Goal: Task Accomplishment & Management: Complete application form

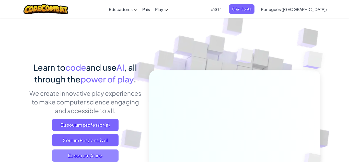
click at [88, 155] on span "Eu sou um Aluno" at bounding box center [85, 155] width 66 height 12
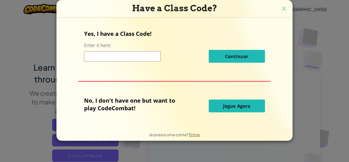
click at [94, 51] on input at bounding box center [122, 56] width 77 height 10
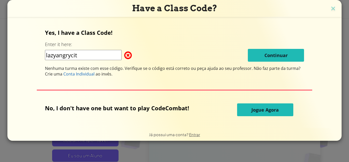
type input "lazyangrycity"
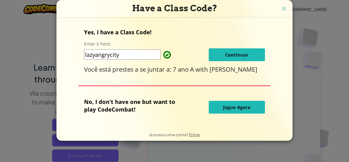
click at [245, 59] on button "Continuar" at bounding box center [237, 54] width 56 height 13
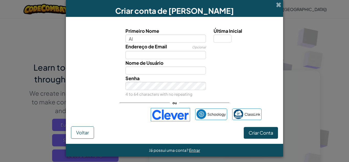
type input "A"
type input "alice"
click at [226, 37] on input "Última Inicial" at bounding box center [223, 39] width 18 height 8
type input "Alice"
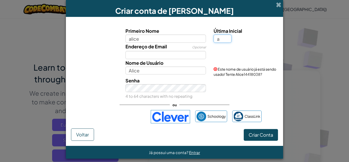
type input "a"
click at [180, 71] on input "Alice" at bounding box center [166, 70] width 81 height 8
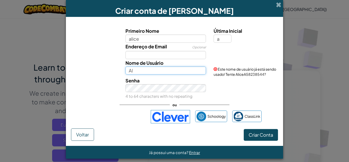
type input "A"
type input "a"
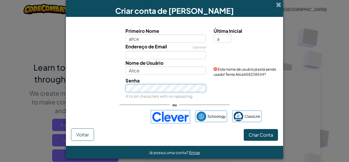
click at [165, 94] on div "Senha 4 to 64 characters with no repeating" at bounding box center [166, 88] width 88 height 23
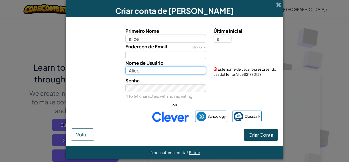
click at [144, 68] on input "Alice" at bounding box center [166, 70] width 81 height 8
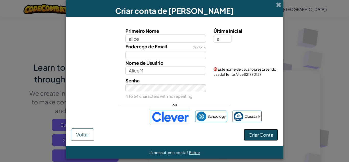
click at [270, 137] on button "Criar Conta" at bounding box center [261, 135] width 34 height 12
click at [264, 141] on button "Criar Conta" at bounding box center [261, 135] width 34 height 12
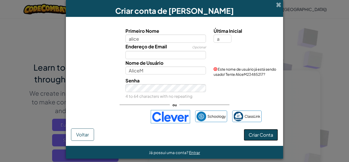
click at [264, 141] on button "Criar Conta" at bounding box center [261, 135] width 34 height 12
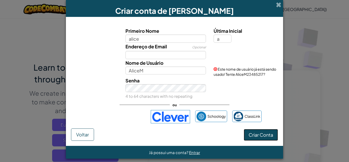
click at [264, 141] on button "Criar Conta" at bounding box center [261, 135] width 34 height 12
click at [264, 140] on button "Criar Conta" at bounding box center [261, 135] width 34 height 12
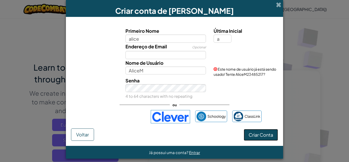
click at [264, 140] on button "Criar Conta" at bounding box center [261, 135] width 34 height 12
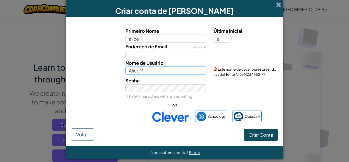
click at [158, 70] on input "AliceM" at bounding box center [166, 70] width 81 height 8
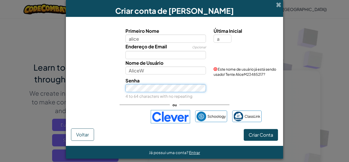
click at [166, 95] on div "Senha 4 to 64 characters with no repeating" at bounding box center [166, 88] width 88 height 23
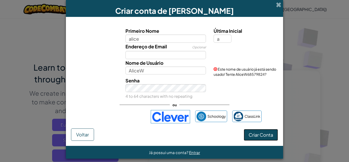
click at [251, 141] on button "Criar Conta" at bounding box center [261, 135] width 34 height 12
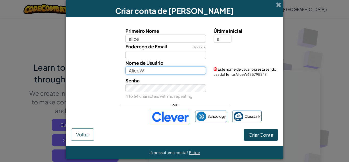
click at [170, 72] on input "AliceW" at bounding box center [166, 70] width 81 height 8
click at [260, 109] on div "Primeiro Nome alice Última Inicial a Endereço de Email Opcional Nome de Usuário…" at bounding box center [174, 75] width 207 height 106
click at [196, 68] on input "alice.m" at bounding box center [166, 70] width 81 height 8
click at [196, 71] on input "alice.mastri" at bounding box center [166, 70] width 81 height 8
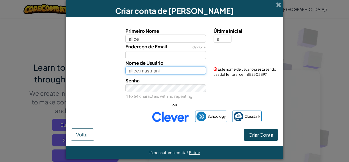
type input "alice.mastriani"
click at [208, 74] on div "Primeiro Nome alice Última Inicial a Endereço de Email Opcional Nome de Usuário…" at bounding box center [174, 63] width 205 height 72
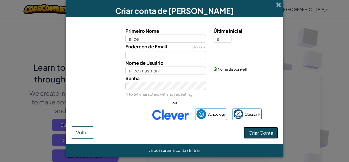
click at [270, 137] on button "Criar Conta" at bounding box center [261, 133] width 34 height 12
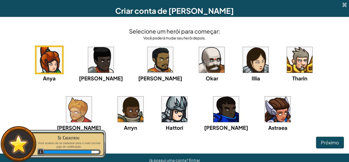
click at [265, 116] on img at bounding box center [278, 109] width 26 height 26
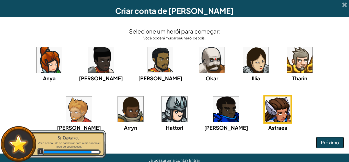
click at [323, 142] on span "Próximo" at bounding box center [330, 142] width 18 height 6
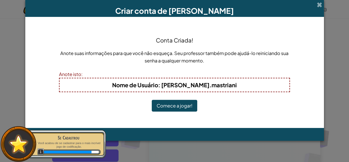
click at [195, 104] on button "Comece a jogar!" at bounding box center [175, 106] width 46 height 12
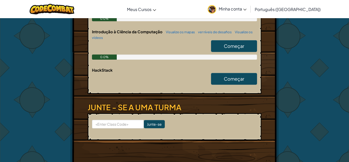
scroll to position [142, 0]
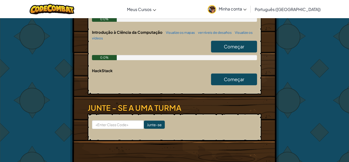
click at [237, 46] on span "Começar" at bounding box center [234, 46] width 20 height 6
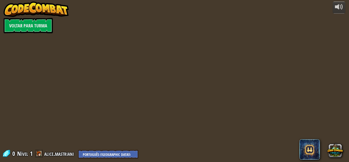
select select "pt-BR"
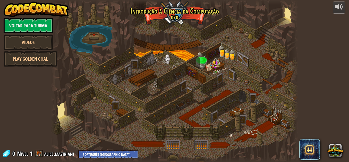
select select "pt-BR"
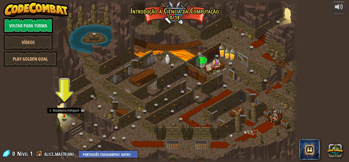
click at [64, 111] on img at bounding box center [65, 110] width 6 height 13
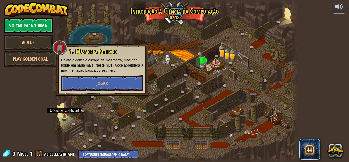
click at [63, 116] on img at bounding box center [65, 110] width 6 height 13
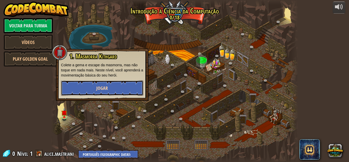
click at [98, 92] on button "Jogar" at bounding box center [102, 87] width 82 height 15
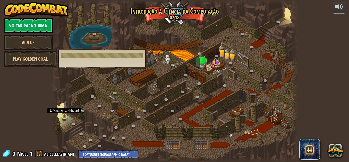
click at [66, 110] on img at bounding box center [65, 110] width 6 height 13
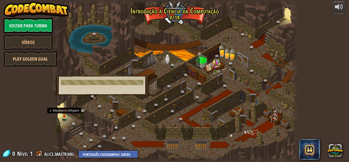
click at [63, 111] on img at bounding box center [65, 110] width 6 height 13
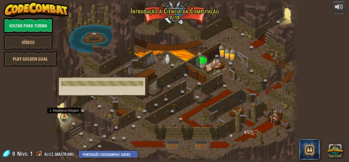
click at [63, 117] on link at bounding box center [65, 117] width 10 height 10
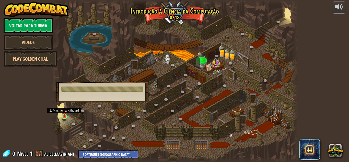
click at [63, 114] on img at bounding box center [65, 110] width 6 height 13
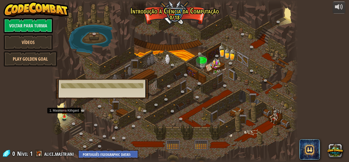
click at [64, 116] on img at bounding box center [65, 110] width 6 height 13
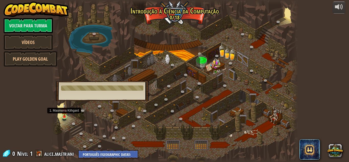
click at [62, 109] on img at bounding box center [65, 110] width 6 height 13
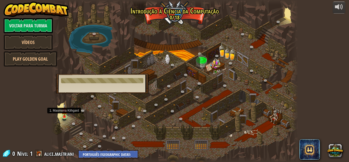
click at [62, 109] on img at bounding box center [65, 110] width 6 height 13
click at [66, 118] on link at bounding box center [65, 117] width 10 height 10
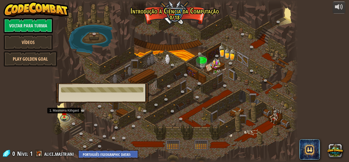
click at [66, 121] on link at bounding box center [65, 118] width 10 height 8
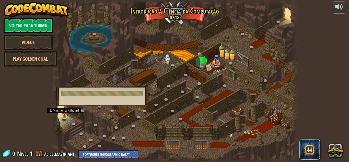
click at [64, 114] on img at bounding box center [65, 110] width 6 height 13
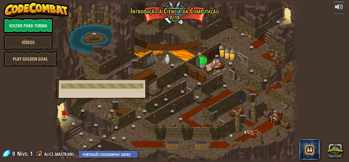
click at [34, 101] on div "powered by Voltar para Turma Vídeos Play Golden Goal 25. Portões de Kithgard (B…" at bounding box center [174, 81] width 349 height 162
click at [63, 112] on img at bounding box center [65, 110] width 6 height 13
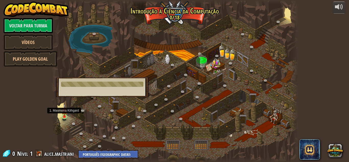
click at [63, 112] on img at bounding box center [65, 110] width 6 height 13
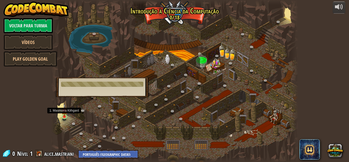
click at [63, 112] on img at bounding box center [65, 110] width 6 height 13
click at [64, 115] on img at bounding box center [65, 110] width 6 height 13
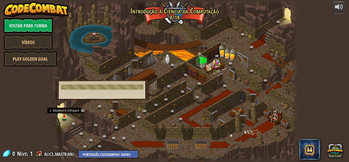
click at [64, 115] on img at bounding box center [65, 110] width 6 height 13
click at [102, 87] on div at bounding box center [102, 86] width 82 height 5
click at [63, 114] on img at bounding box center [65, 110] width 6 height 13
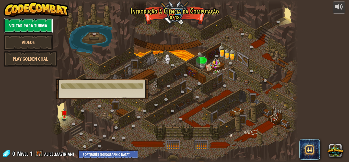
click at [24, 28] on link "Voltar para Turma" at bounding box center [28, 25] width 49 height 15
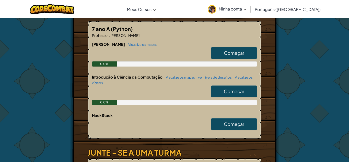
scroll to position [101, 0]
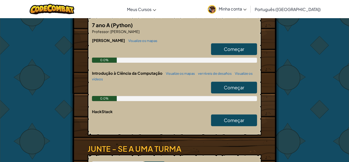
click at [218, 89] on link "Começar" at bounding box center [234, 88] width 46 height 12
select select "pt-BR"
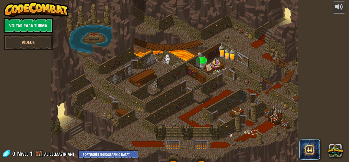
select select "pt-BR"
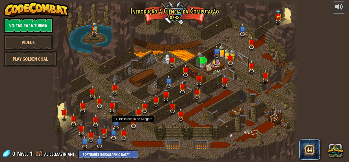
select select "pt-BR"
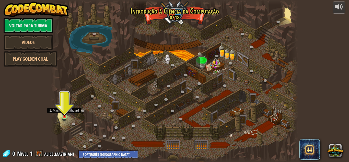
click at [66, 114] on img at bounding box center [65, 110] width 6 height 13
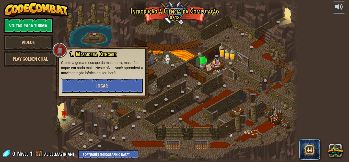
click at [94, 87] on button "Jogar" at bounding box center [102, 85] width 82 height 15
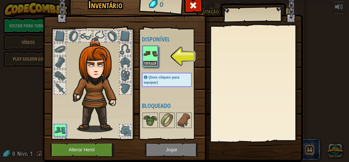
click at [155, 64] on button "Equipar" at bounding box center [150, 63] width 14 height 5
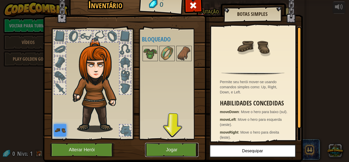
click at [181, 144] on button "Jogar" at bounding box center [171, 150] width 53 height 14
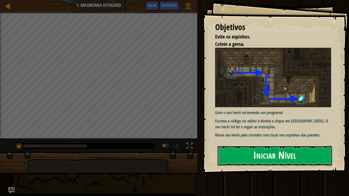
click at [258, 150] on button "Iniciar Nível" at bounding box center [275, 156] width 115 height 20
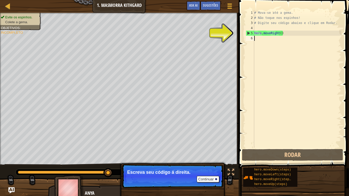
type textarea "h"
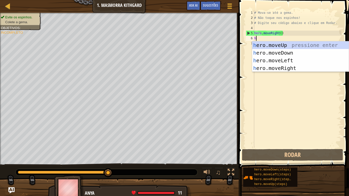
scroll to position [2, 0]
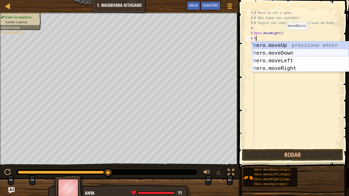
click at [279, 54] on div "h ero.moveUp pressione enter h ero.moveDown pressione enter h ero.moveLeft pres…" at bounding box center [300, 64] width 97 height 46
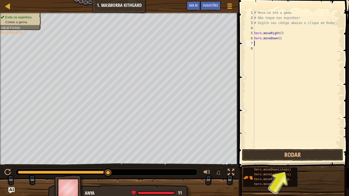
type textarea "he"
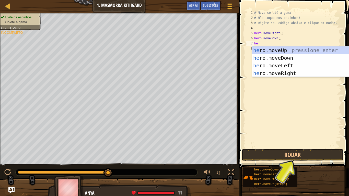
scroll to position [2, 0]
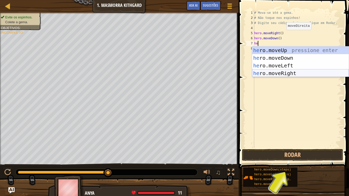
click at [279, 73] on div "he ro.moveUp pressione enter he ro.moveDown pressione enter he ro.moveLeft pres…" at bounding box center [300, 70] width 97 height 46
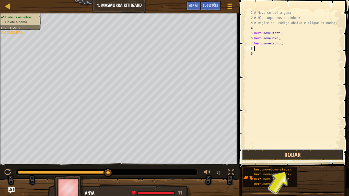
click at [272, 158] on button "Rodar" at bounding box center [292, 155] width 101 height 12
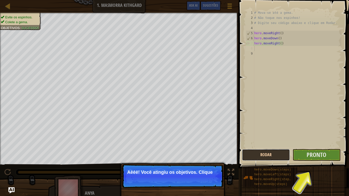
click at [272, 158] on button "Rodar" at bounding box center [266, 155] width 48 height 12
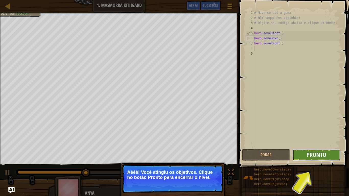
click at [329, 156] on button "Pronto" at bounding box center [317, 155] width 48 height 12
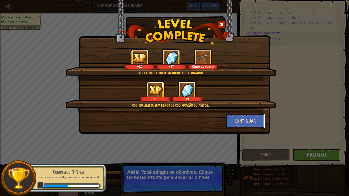
click at [239, 121] on button "Continuar" at bounding box center [246, 121] width 40 height 15
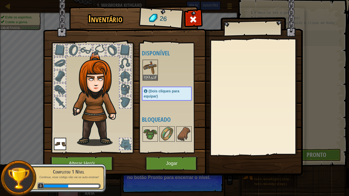
click at [147, 59] on div "Disponível Equipar Equipar (Dois cliques para equipar) Bloqueado" at bounding box center [172, 98] width 60 height 107
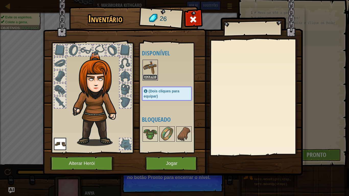
click at [155, 78] on button "Equipar" at bounding box center [150, 77] width 14 height 5
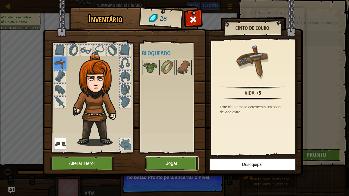
click at [169, 162] on button "Jogar" at bounding box center [171, 164] width 53 height 14
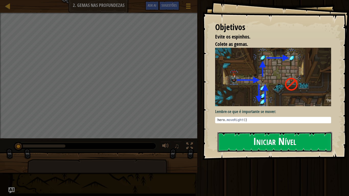
click at [240, 143] on button "Iniciar Nível" at bounding box center [275, 142] width 115 height 20
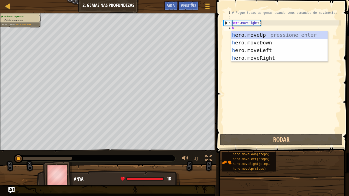
scroll to position [2, 0]
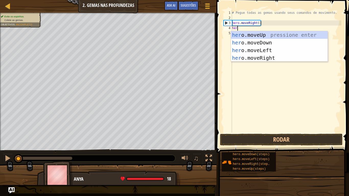
type textarea "hero"
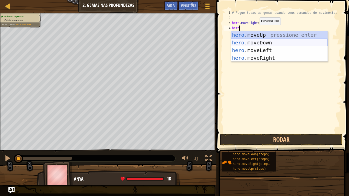
click at [260, 44] on div "hero .moveUp pressione enter hero .moveDown pressione enter hero .moveLeft pres…" at bounding box center [279, 54] width 97 height 46
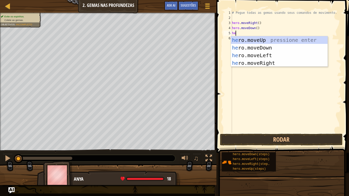
type textarea "hero"
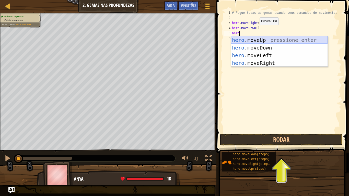
click at [259, 40] on div "hero .moveUp pressione enter hero .moveDown pressione enter hero .moveLeft pres…" at bounding box center [279, 59] width 97 height 46
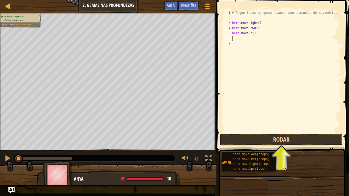
type textarea "h"
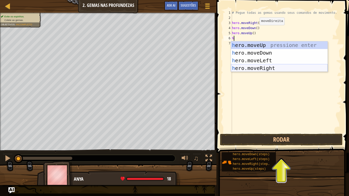
click at [258, 69] on div "h ero.moveUp pressione enter h ero.moveDown pressione enter h ero.moveLeft pres…" at bounding box center [279, 64] width 97 height 46
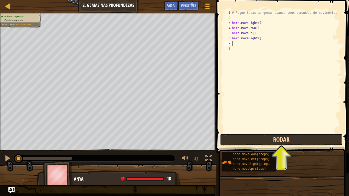
click at [255, 144] on button "Rodar" at bounding box center [281, 140] width 123 height 12
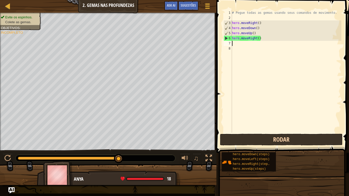
type textarea "h"
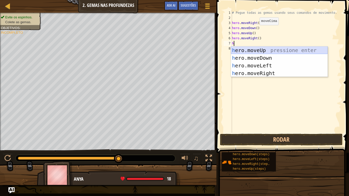
click at [256, 52] on div "h ero.moveUp pressione enter h ero.moveDown pressione enter h ero.moveLeft pres…" at bounding box center [279, 70] width 97 height 46
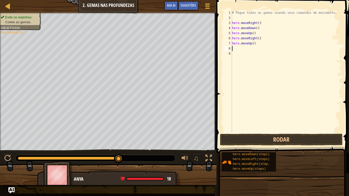
type textarea "h"
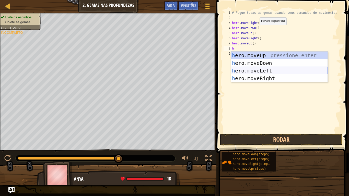
click at [258, 71] on div "h ero.moveUp pressione enter h ero.moveDown pressione enter h ero.moveLeft pres…" at bounding box center [279, 75] width 97 height 46
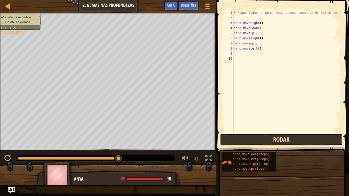
click at [252, 140] on button "Rodar" at bounding box center [281, 140] width 123 height 12
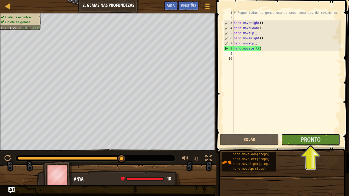
click at [302, 145] on button "Pronto" at bounding box center [311, 140] width 59 height 12
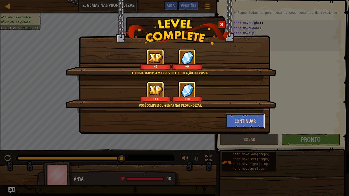
click at [258, 122] on button "Continuar" at bounding box center [246, 121] width 40 height 15
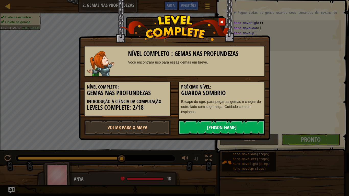
click at [250, 119] on div "Próximo Nível: Guarda Sombrio Escape do ogro para pegar as gemas e chegar do ou…" at bounding box center [221, 101] width 87 height 38
click at [251, 128] on link "[PERSON_NAME]" at bounding box center [221, 127] width 87 height 15
click at [234, 130] on link "[PERSON_NAME]" at bounding box center [221, 127] width 87 height 15
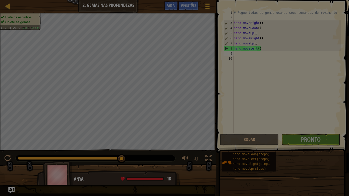
click at [234, 130] on div at bounding box center [174, 98] width 349 height 196
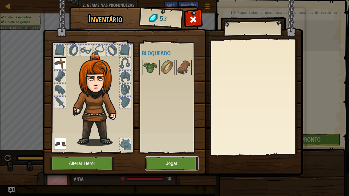
click at [164, 162] on button "Jogar" at bounding box center [171, 164] width 53 height 14
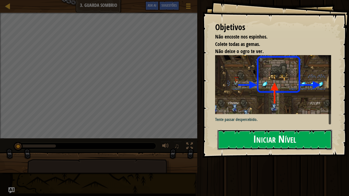
click at [260, 140] on button "Iniciar Nível" at bounding box center [275, 140] width 115 height 20
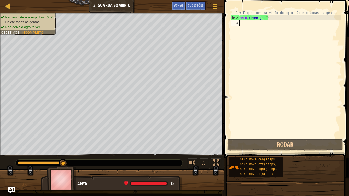
type textarea "h"
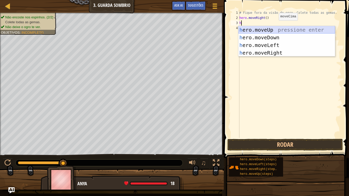
click at [275, 29] on div "h ero.moveUp pressione enter h ero.moveDown pressione enter h ero.moveLeft pres…" at bounding box center [287, 49] width 97 height 46
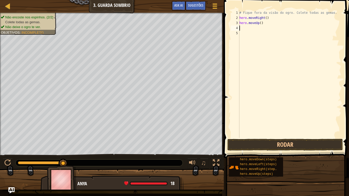
type textarea "h"
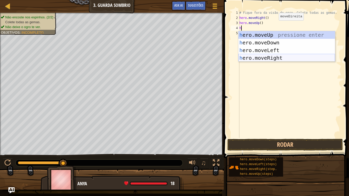
click at [275, 57] on div "h ero.moveUp pressione enter h ero.moveDown pressione enter h ero.moveLeft pres…" at bounding box center [287, 54] width 97 height 46
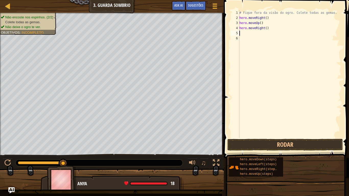
type textarea "h"
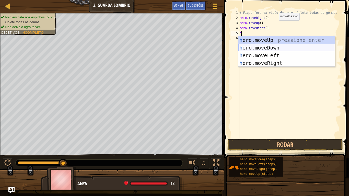
click at [269, 49] on div "h ero.moveUp pressione enter h ero.moveDown pressione enter h ero.moveLeft pres…" at bounding box center [287, 59] width 97 height 46
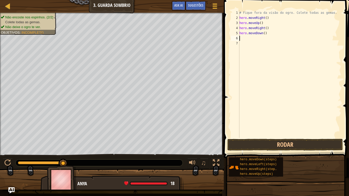
type textarea "h"
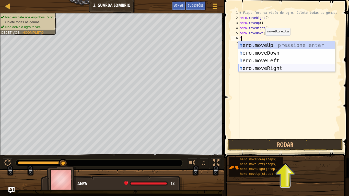
click at [262, 69] on div "h ero.moveUp pressione enter h ero.moveDown pressione enter h ero.moveLeft pres…" at bounding box center [287, 64] width 97 height 46
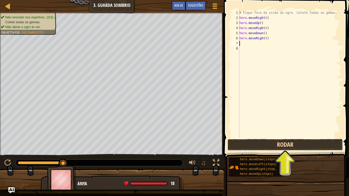
click at [263, 143] on button "Rodar" at bounding box center [286, 145] width 116 height 12
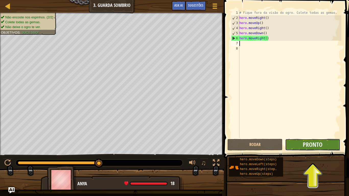
click at [294, 148] on button "Pronto" at bounding box center [312, 145] width 55 height 12
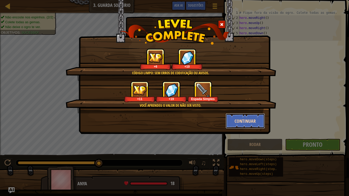
click at [231, 125] on button "Continuar" at bounding box center [246, 121] width 40 height 15
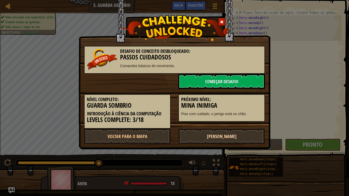
click at [215, 134] on link "[PERSON_NAME]" at bounding box center [221, 136] width 87 height 15
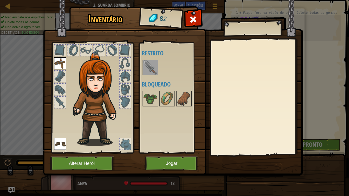
click at [155, 67] on img at bounding box center [150, 67] width 14 height 14
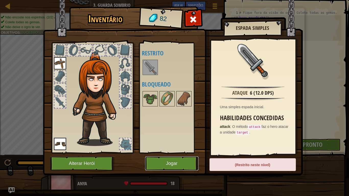
click at [178, 162] on button "Jogar" at bounding box center [171, 164] width 53 height 14
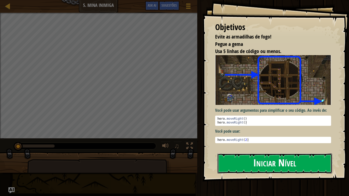
click at [246, 162] on button "Iniciar Nível" at bounding box center [275, 164] width 115 height 20
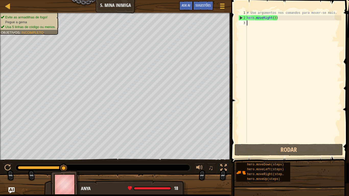
type textarea "h"
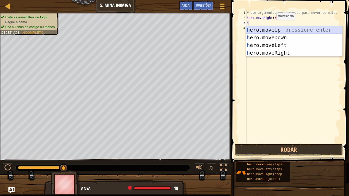
click at [271, 30] on div "h ero.moveUp pressione enter h ero.moveDown pressione enter h ero.moveLeft pres…" at bounding box center [294, 49] width 97 height 46
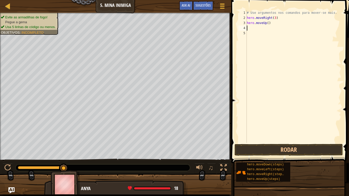
type textarea "h"
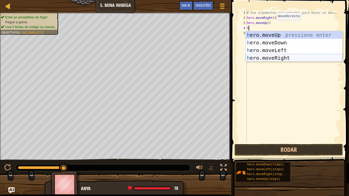
click at [280, 59] on div "h ero.moveUp pressione enter h ero.moveDown pressione enter h ero.moveLeft pres…" at bounding box center [294, 54] width 97 height 46
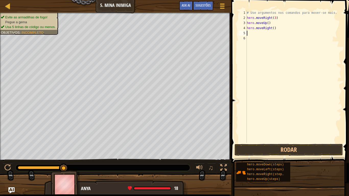
type textarea "h"
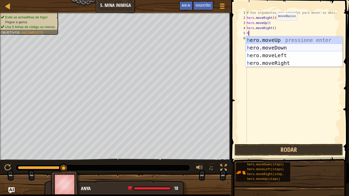
click at [271, 46] on div "h ero.moveUp pressione enter h ero.moveDown pressione enter h ero.moveLeft pres…" at bounding box center [294, 59] width 97 height 46
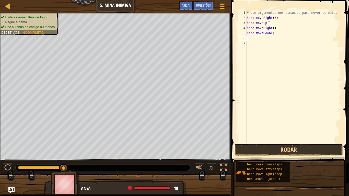
type textarea "h"
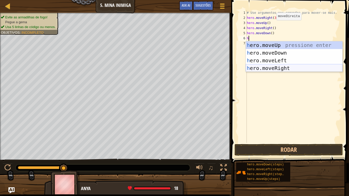
click at [284, 68] on div "h ero.moveUp pressione enter h ero.moveDown pressione enter h ero.moveLeft pres…" at bounding box center [294, 64] width 97 height 46
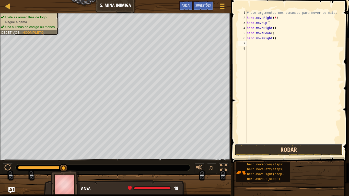
click at [281, 148] on button "Rodar" at bounding box center [289, 150] width 108 height 12
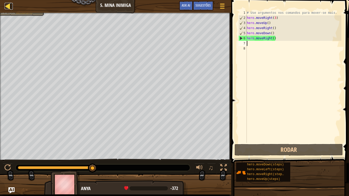
click at [11, 8] on link "Mapa" at bounding box center [11, 6] width 3 height 7
select select "pt-BR"
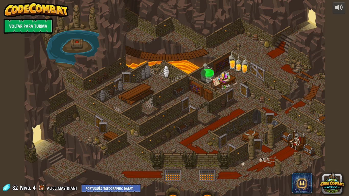
select select "pt-BR"
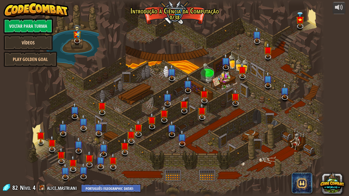
select select "pt-BR"
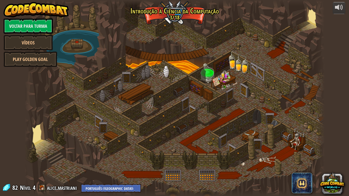
select select "pt-BR"
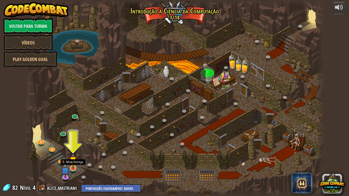
click at [73, 162] on img at bounding box center [73, 160] width 8 height 17
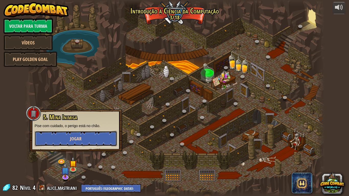
click at [75, 143] on button "Jogar" at bounding box center [76, 138] width 82 height 15
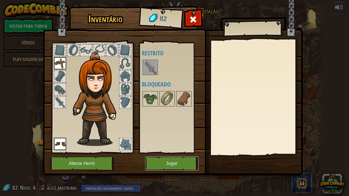
click at [163, 160] on button "Jogar" at bounding box center [171, 164] width 53 height 14
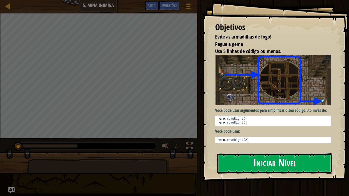
click at [236, 162] on button "Iniciar Nível" at bounding box center [275, 164] width 115 height 20
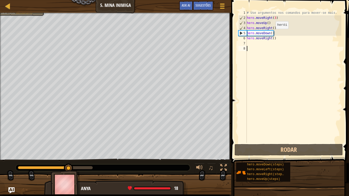
click at [272, 34] on div "# Use argumentos nos comandos para mover-se mais. hero . moveRight ( 3 ) hero .…" at bounding box center [294, 81] width 96 height 143
type textarea "hero.moveDown(3)"
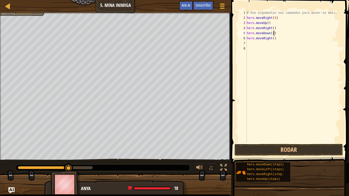
click at [276, 51] on div "# Use argumentos nos comandos para mover-se mais. hero . moveRight ( 3 ) hero .…" at bounding box center [294, 81] width 96 height 143
click at [276, 152] on button "Rodar" at bounding box center [289, 150] width 108 height 12
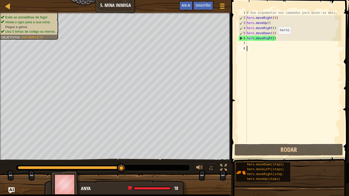
click at [274, 39] on div "# Use argumentos nos comandos para mover-se mais. hero . moveRight ( 3 ) hero .…" at bounding box center [294, 81] width 96 height 143
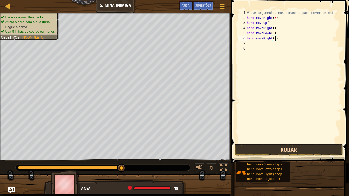
type textarea "hero.moveRight(2)"
click at [282, 147] on button "Rodar" at bounding box center [289, 150] width 108 height 12
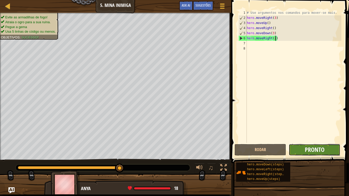
click at [306, 150] on span "Pronto" at bounding box center [315, 150] width 20 height 8
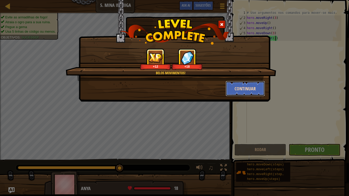
click at [260, 88] on button "Continuar" at bounding box center [246, 88] width 40 height 15
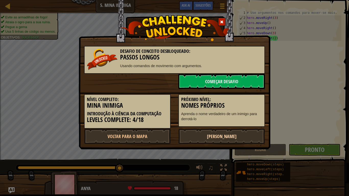
click at [218, 143] on link "[PERSON_NAME]" at bounding box center [221, 136] width 87 height 15
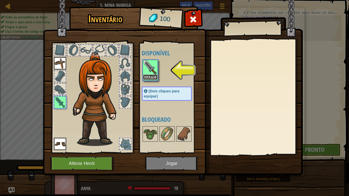
click at [155, 79] on button "Equipar" at bounding box center [150, 77] width 14 height 5
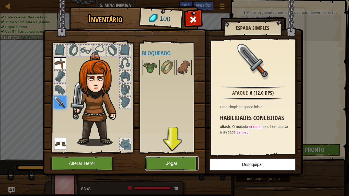
click at [155, 162] on button "Jogar" at bounding box center [171, 164] width 53 height 14
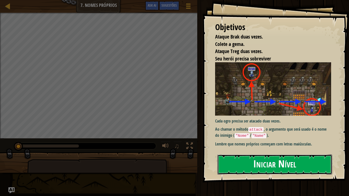
click at [231, 162] on button "Iniciar Nível" at bounding box center [275, 165] width 115 height 20
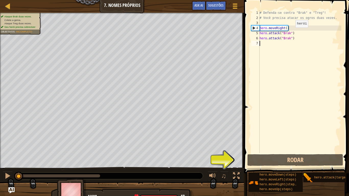
click at [291, 33] on div "# Defenda-se contra "Brak" e "Treg"! # Você precisa atacar os ogros duas vezes.…" at bounding box center [300, 86] width 83 height 153
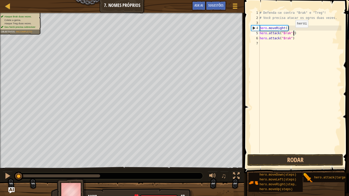
scroll to position [2, 5]
type textarea "hero.attack("Brak")"
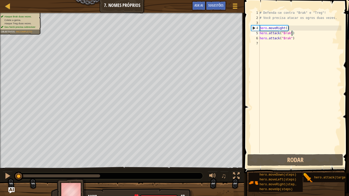
click at [285, 46] on div "# Defenda-se contra "Brak" e "Treg"! # Você precisa atacar os ogros duas vezes.…" at bounding box center [300, 86] width 83 height 153
type textarea "h"
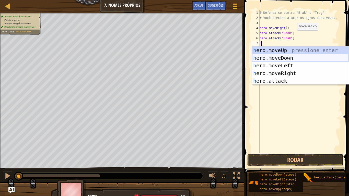
click at [289, 56] on div "h ero.moveUp pressione enter h ero.moveDown pressione enter h ero.moveLeft pres…" at bounding box center [300, 74] width 97 height 54
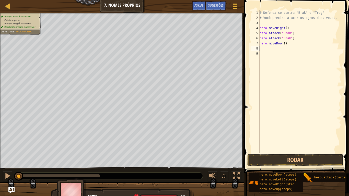
click at [273, 49] on div "# Defenda-se contra "Brak" e "Treg"! # Você precisa atacar os ogros duas vezes.…" at bounding box center [300, 86] width 83 height 153
type textarea "h"
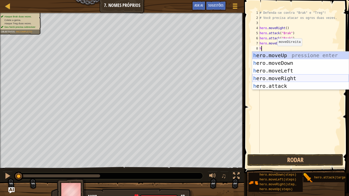
click at [280, 77] on div "h ero.moveUp pressione enter h ero.moveDown pressione enter h ero.moveLeft pres…" at bounding box center [300, 79] width 97 height 54
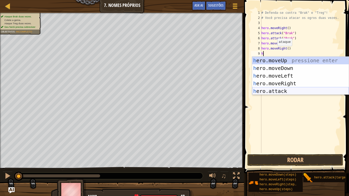
click at [279, 88] on div "h ero.moveUp pressione enter h ero.moveDown pressione enter h ero.moveLeft pres…" at bounding box center [300, 84] width 97 height 54
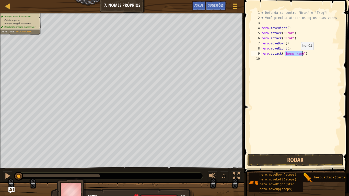
click at [298, 55] on div "# Defenda-se contra "Brak" e "Treg"! # Você precisa atacar os ogros duas vezes.…" at bounding box center [301, 81] width 81 height 143
click at [302, 55] on div "# Defenda-se contra "Brak" e "Treg"! # Você precisa atacar os ogros duas vezes.…" at bounding box center [301, 86] width 81 height 153
type textarea "hero.attack("treg")"
click at [285, 162] on button "Rodar" at bounding box center [296, 160] width 96 height 12
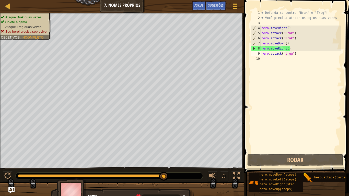
click at [277, 59] on div "# Defenda-se contra "Brak" e "Treg"! # Você precisa atacar os ogros duas vezes.…" at bounding box center [301, 86] width 81 height 153
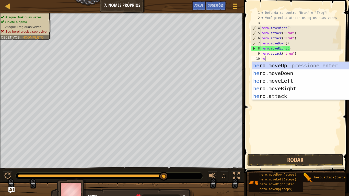
scroll to position [2, 0]
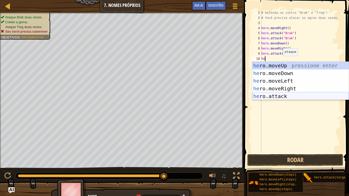
click at [288, 96] on div "he ro.moveUp pressione enter he ro.moveDown pressione enter he ro.moveLeft pres…" at bounding box center [300, 89] width 97 height 54
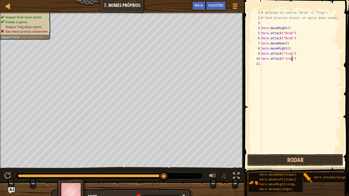
scroll to position [2, 5]
type textarea "hero.attack("treg")"
click at [296, 160] on button "Rodar" at bounding box center [296, 160] width 96 height 12
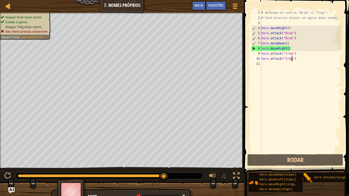
click at [296, 79] on div "# Defenda-se contra "Brak" e "Treg"! # Você precisa atacar os ogros duas vezes.…" at bounding box center [301, 86] width 81 height 153
click at [287, 53] on div "# Defenda-se contra "Brak" e "Treg"! # Você precisa atacar os ogros duas vezes.…" at bounding box center [301, 86] width 81 height 153
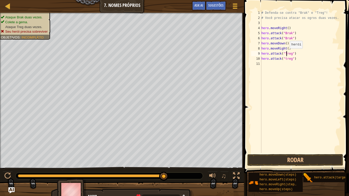
scroll to position [2, 4]
click at [287, 59] on div "# Defenda-se contra "Brak" e "Treg"! # Você precisa atacar os ogros duas vezes.…" at bounding box center [301, 86] width 81 height 153
type textarea "hero.attack("Treg")"
click at [292, 162] on button "Rodar" at bounding box center [296, 160] width 96 height 12
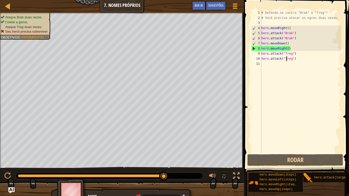
click at [285, 112] on div "# Defenda-se contra "Brak" e "Treg"! # Você precisa atacar os ogros duas vezes.…" at bounding box center [301, 86] width 81 height 153
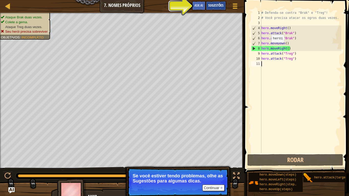
click at [214, 5] on span "Sugestões" at bounding box center [215, 5] width 15 height 5
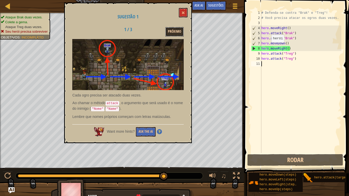
click at [179, 35] on button "Próximo" at bounding box center [174, 31] width 18 height 9
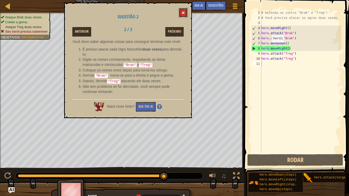
click at [186, 16] on button at bounding box center [183, 12] width 9 height 9
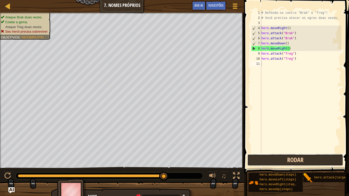
click at [303, 161] on button "Rodar" at bounding box center [296, 160] width 96 height 12
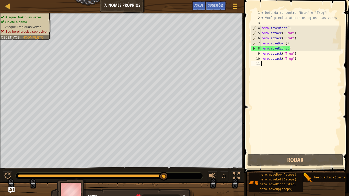
click at [288, 43] on div "# Defenda-se contra "Brak" e "Treg"! # Você precisa atacar os ogros duas vezes.…" at bounding box center [301, 86] width 81 height 153
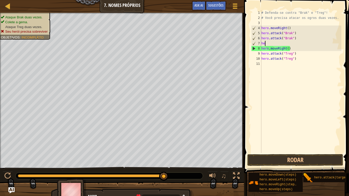
type textarea "h"
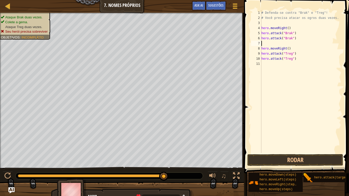
type textarea "hero.attack("Brak")"
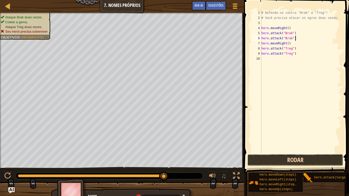
click at [307, 158] on button "Rodar" at bounding box center [296, 160] width 96 height 12
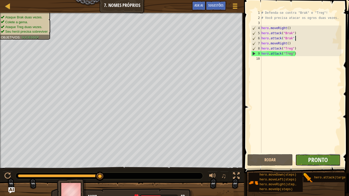
click at [317, 162] on span "Pronto" at bounding box center [318, 160] width 20 height 8
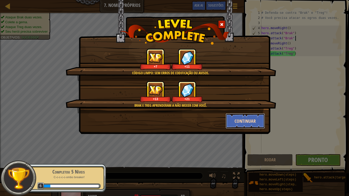
click at [253, 119] on button "Continuar" at bounding box center [246, 121] width 40 height 15
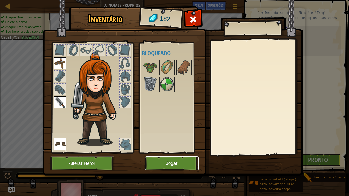
click at [181, 162] on button "Jogar" at bounding box center [171, 164] width 53 height 14
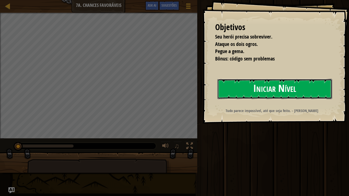
click at [231, 95] on button "Iniciar Nível" at bounding box center [275, 89] width 115 height 20
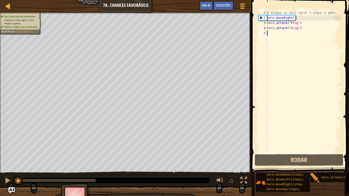
scroll to position [2, 0]
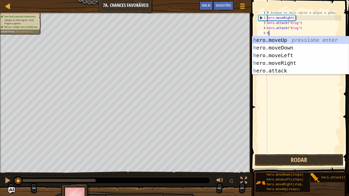
type textarea "he"
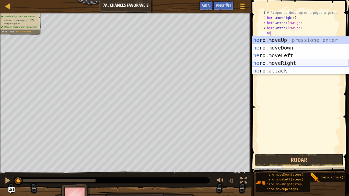
click at [283, 61] on div "he ro.moveUp pressione enter he ro.moveDown pressione enter he ro.moveLeft pres…" at bounding box center [300, 63] width 97 height 54
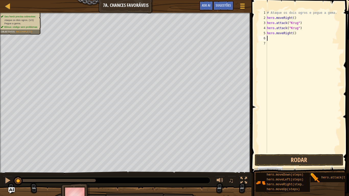
scroll to position [2, 0]
type textarea "h"
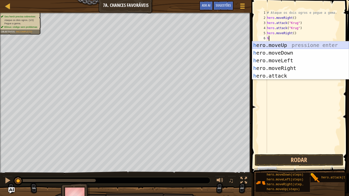
click at [279, 44] on div "h ero.moveUp pressione enter h ero.moveDown pressione enter h ero.moveLeft pres…" at bounding box center [300, 68] width 97 height 54
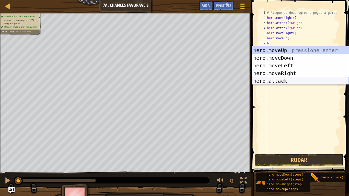
click at [281, 82] on div "h ero.moveUp pressione enter h ero.moveDown pressione enter h ero.moveLeft pres…" at bounding box center [300, 74] width 97 height 54
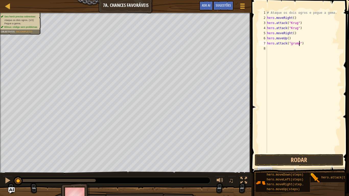
scroll to position [2, 5]
click at [292, 43] on div "# Ataque os dois ogros e pegue a gema. hero . moveRight ( ) hero . attack ( "Kr…" at bounding box center [303, 86] width 75 height 153
type textarea "hero.attack("Grump")"
click at [292, 48] on div "# Ataque os dois ogros e pegue a gema. hero . moveRight ( ) hero . attack ( "Kr…" at bounding box center [303, 86] width 75 height 153
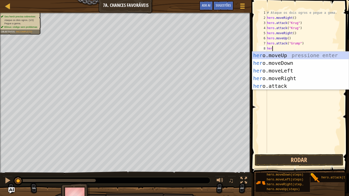
scroll to position [2, 1]
click at [295, 84] on div "hero .moveUp pressione enter hero .moveDown pressione enter hero .moveLeft pres…" at bounding box center [300, 79] width 97 height 54
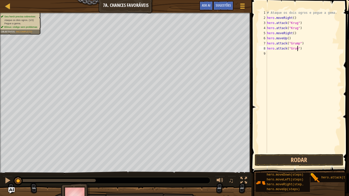
type textarea "hero.attack("Grump")"
click at [287, 56] on div "# Ataque os dois ogros e pegue a gema. hero . moveRight ( ) hero . attack ( "Kr…" at bounding box center [303, 86] width 75 height 153
type textarea "h"
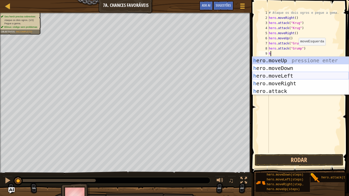
click at [288, 77] on div "h ero.moveUp pressione enter h ero.moveDown pressione enter h ero.moveLeft pres…" at bounding box center [300, 84] width 97 height 54
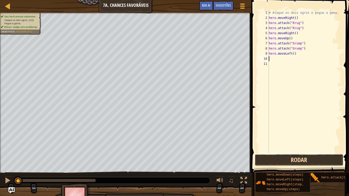
click at [289, 159] on button "Rodar" at bounding box center [299, 160] width 89 height 12
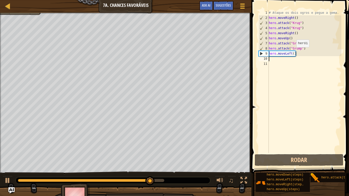
click at [294, 52] on div "# Ataque os dois ogros e pegue a gema. hero . moveRight ( ) hero . attack ( "Kr…" at bounding box center [305, 86] width 74 height 153
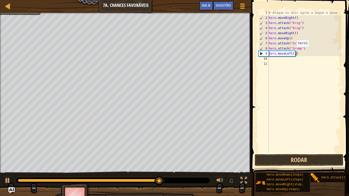
scroll to position [2, 4]
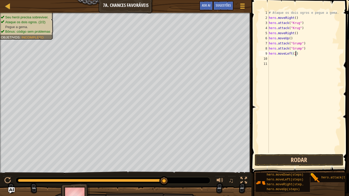
type textarea "hero.moveLeft(2)"
click at [279, 159] on button "Rodar" at bounding box center [299, 160] width 89 height 12
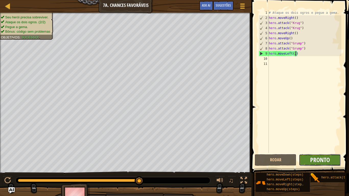
click at [313, 159] on span "Pronto" at bounding box center [320, 160] width 20 height 8
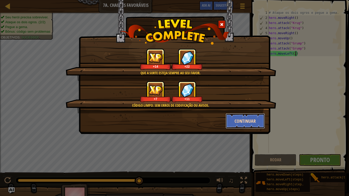
click at [250, 119] on button "Continuar" at bounding box center [246, 121] width 40 height 15
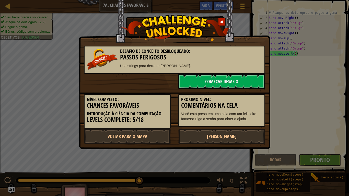
click at [250, 119] on p "Você está preso em uma cela com um feiticeiro famoso! Diga a senha para obter a…" at bounding box center [221, 116] width 81 height 10
click at [234, 134] on link "[PERSON_NAME]" at bounding box center [221, 136] width 87 height 15
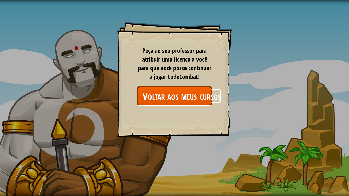
click at [170, 92] on link "Voltar aos meus cursos" at bounding box center [175, 96] width 74 height 20
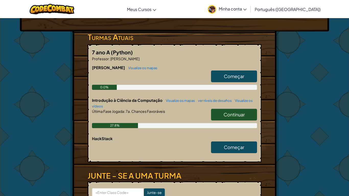
scroll to position [74, 0]
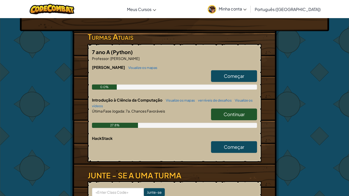
click at [230, 115] on span "Continuar" at bounding box center [234, 114] width 21 height 6
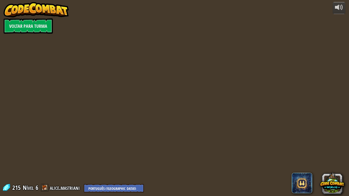
select select "pt-BR"
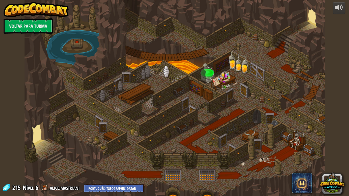
select select "pt-BR"
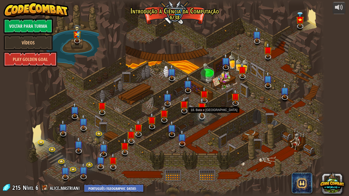
select select "pt-BR"
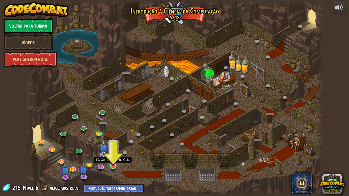
click at [114, 162] on img at bounding box center [113, 157] width 8 height 17
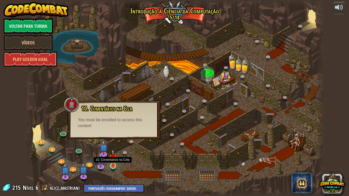
click at [114, 162] on img at bounding box center [113, 157] width 8 height 17
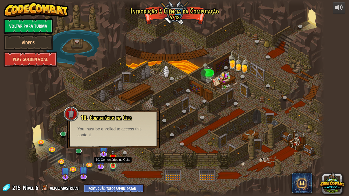
click at [114, 162] on img at bounding box center [113, 157] width 8 height 17
click at [124, 155] on link at bounding box center [126, 154] width 10 height 10
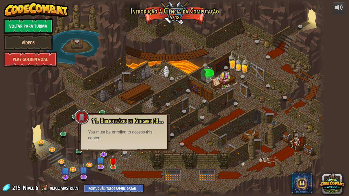
click at [124, 155] on link at bounding box center [126, 154] width 10 height 10
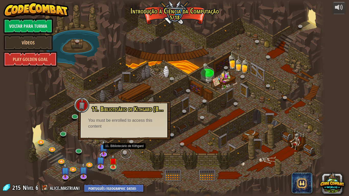
click at [124, 155] on link at bounding box center [126, 154] width 10 height 10
click at [51, 27] on link "Voltar para Turma" at bounding box center [28, 25] width 49 height 15
